Goal: Task Accomplishment & Management: Manage account settings

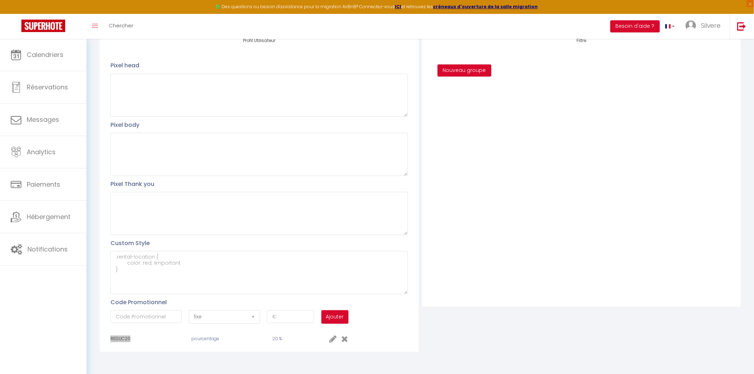
scroll to position [89, 0]
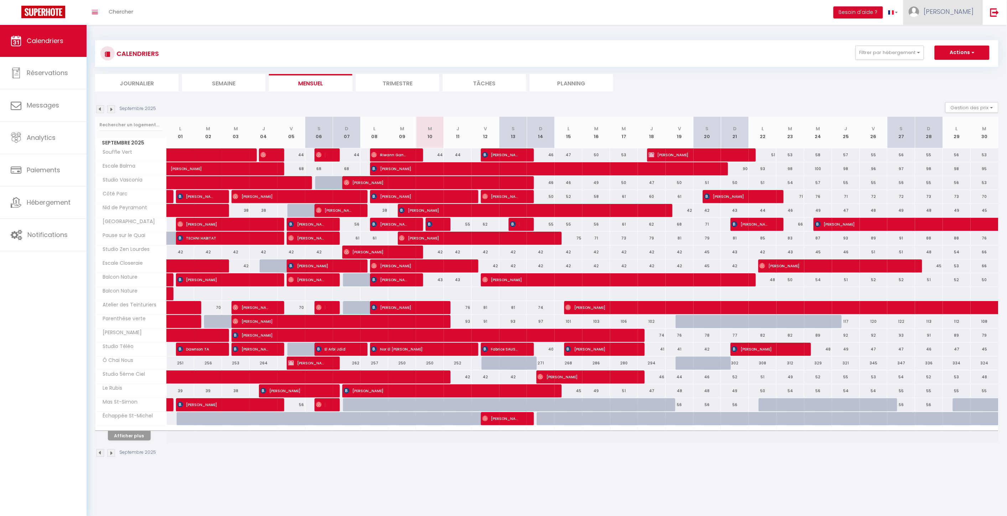
click at [964, 15] on span "[PERSON_NAME]" at bounding box center [949, 11] width 50 height 9
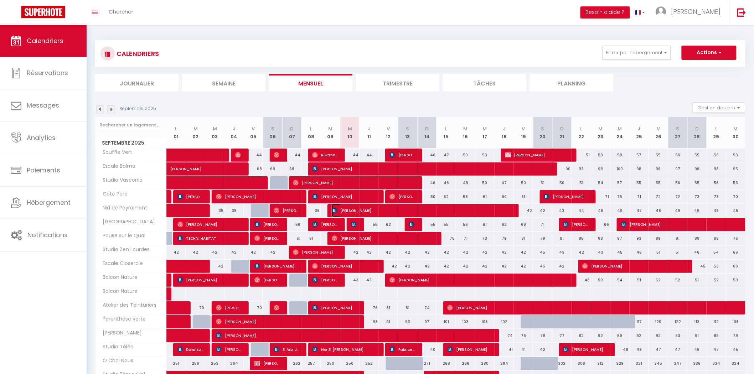
click at [374, 207] on span "[PERSON_NAME]" at bounding box center [422, 211] width 180 height 14
select select "OK"
select select "0"
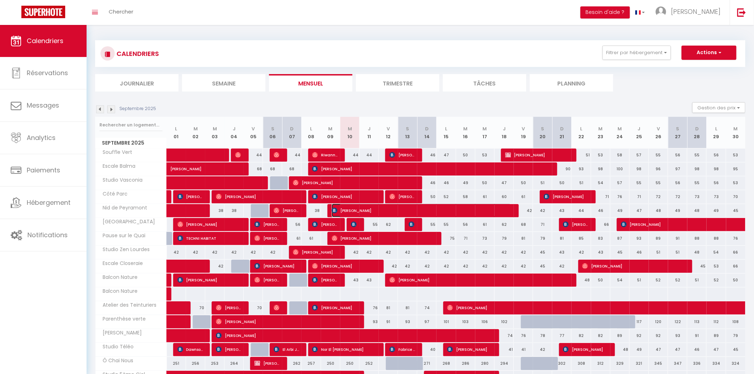
select select "1"
select select
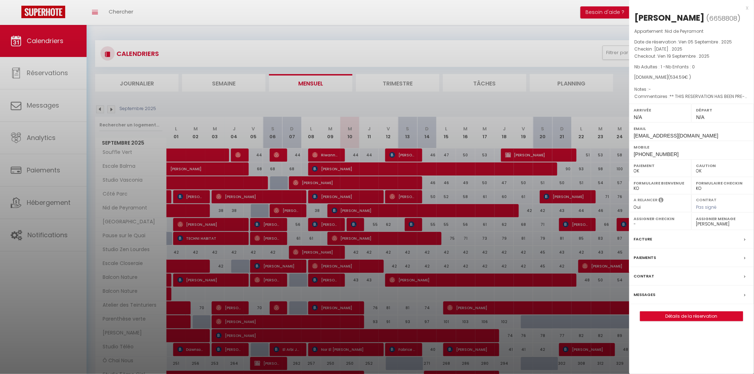
click at [395, 197] on div at bounding box center [377, 187] width 754 height 374
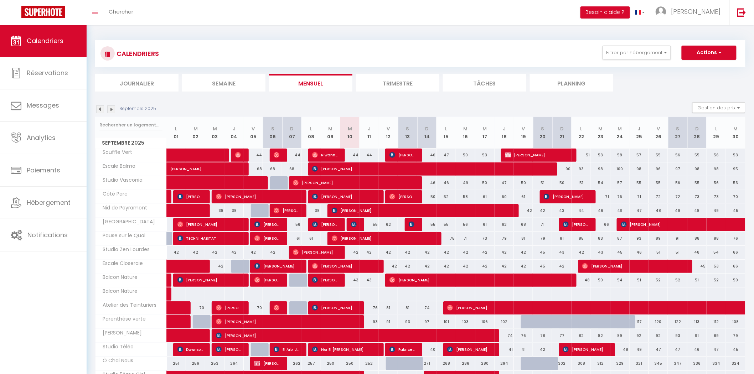
click at [395, 198] on body "🟢 Des questions ou besoin d'assistance pour la migration AirBnB? Connectez-vous…" at bounding box center [377, 249] width 754 height 448
click at [395, 195] on span "[PERSON_NAME]" at bounding box center [402, 197] width 26 height 14
select select "20777"
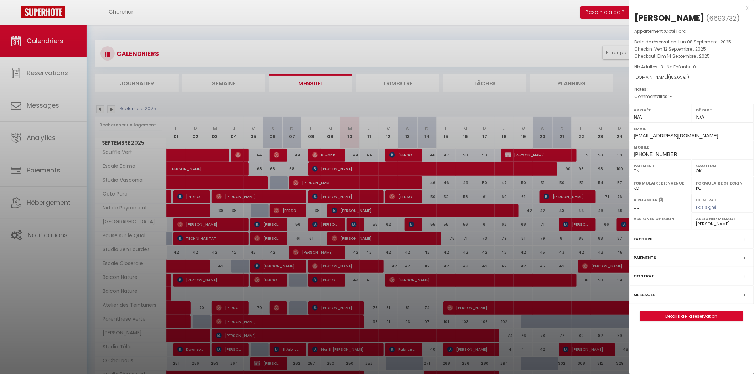
click at [498, 275] on div at bounding box center [377, 187] width 754 height 374
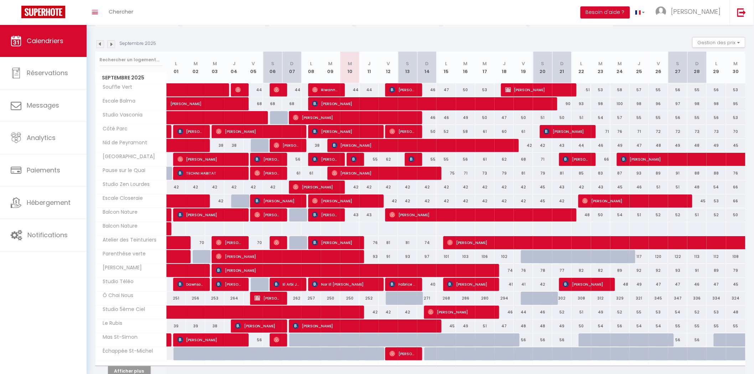
scroll to position [100, 0]
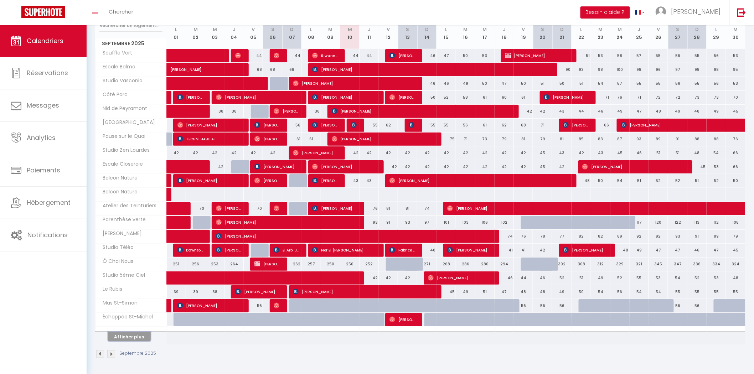
click at [131, 332] on button "Afficher plus" at bounding box center [129, 337] width 43 height 10
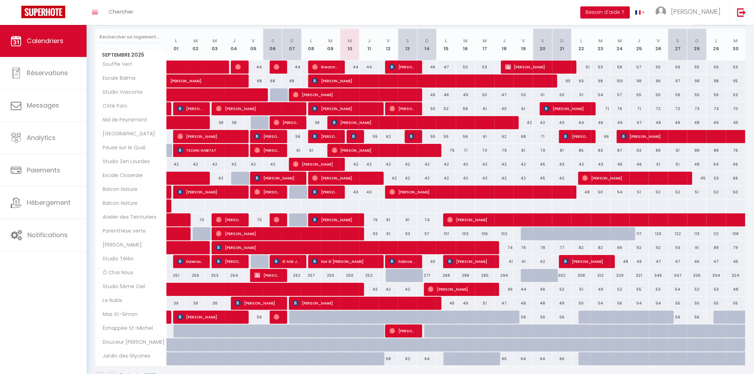
scroll to position [71, 0]
